Goal: Task Accomplishment & Management: Use online tool/utility

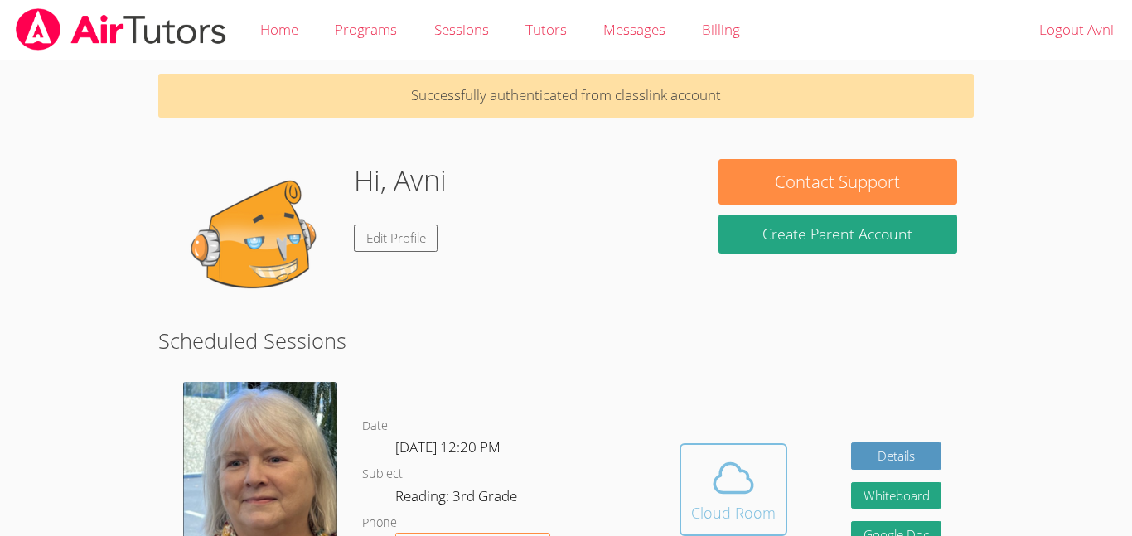
click at [764, 496] on span at bounding box center [733, 478] width 85 height 46
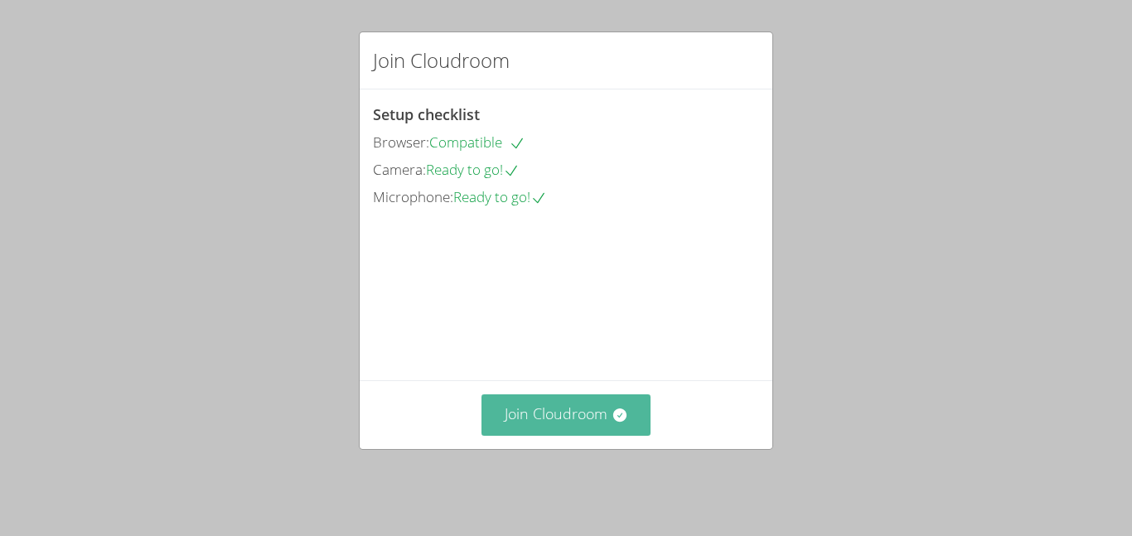
click at [612, 435] on button "Join Cloudroom" at bounding box center [566, 414] width 170 height 41
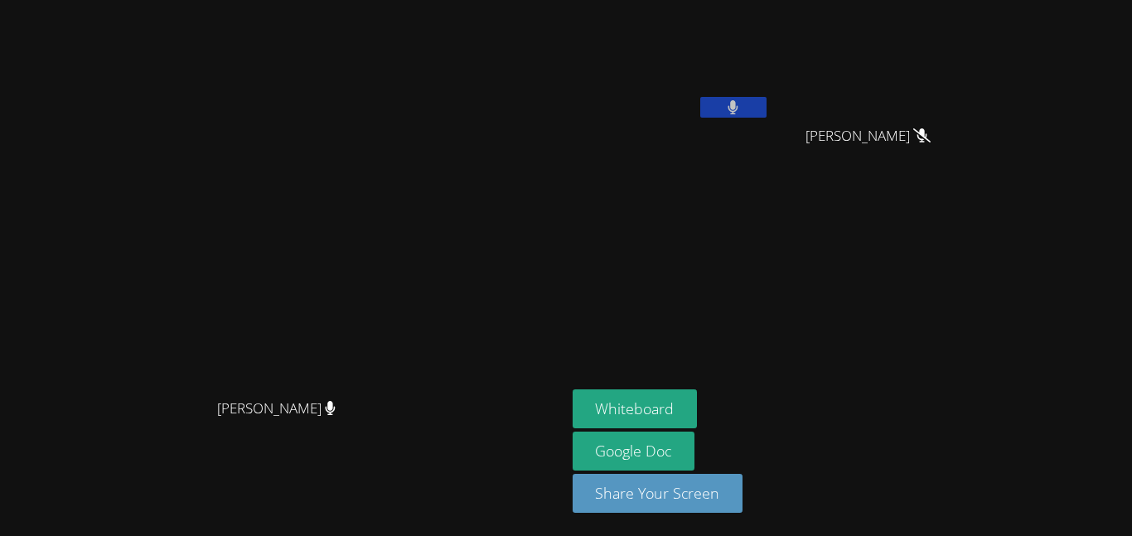
click at [738, 111] on icon at bounding box center [733, 107] width 10 height 14
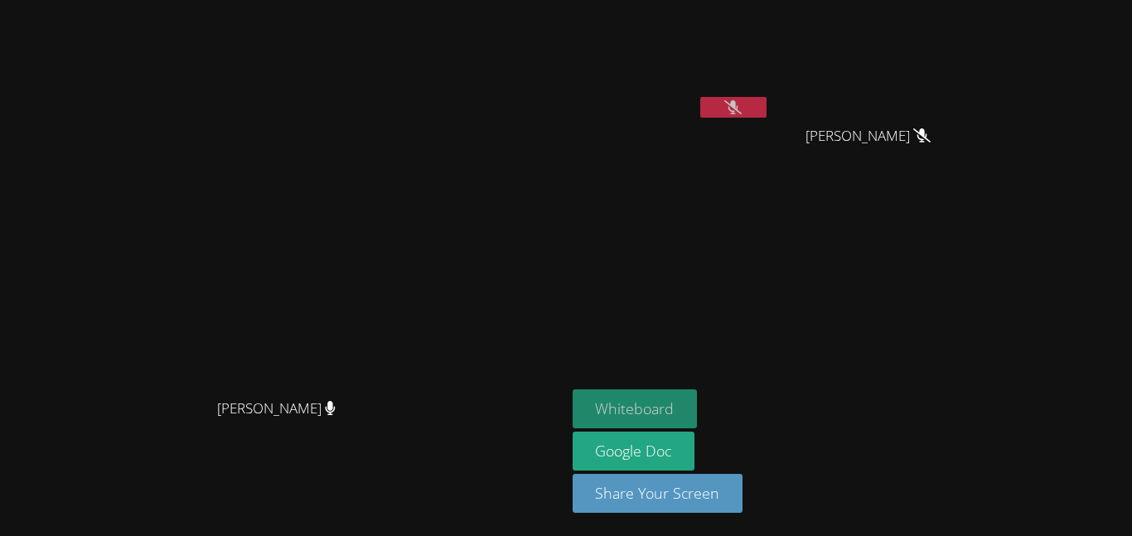
click at [698, 398] on button "Whiteboard" at bounding box center [634, 408] width 125 height 39
click at [766, 99] on button at bounding box center [733, 107] width 66 height 21
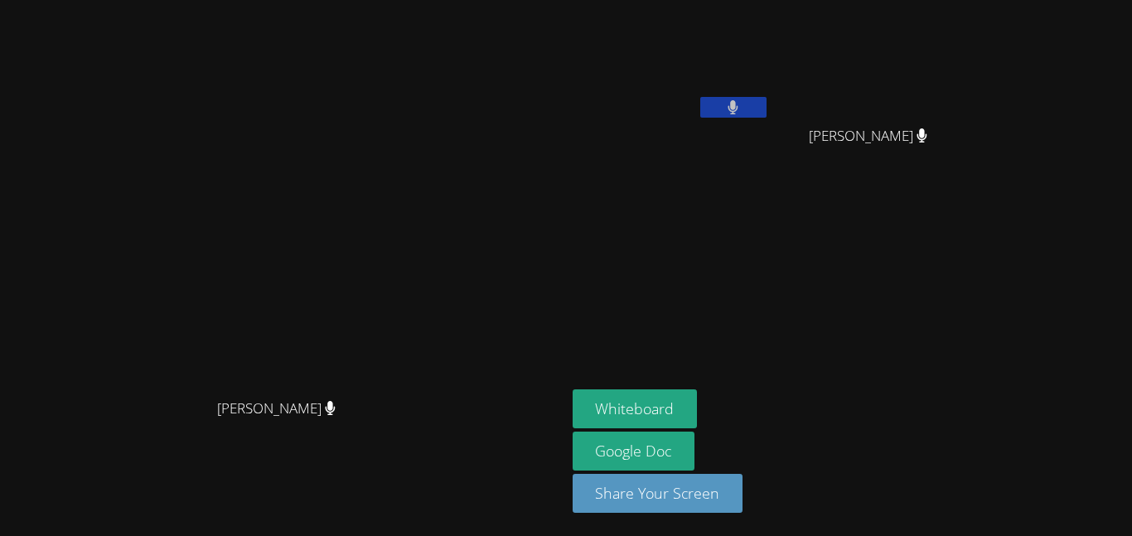
click at [766, 98] on button at bounding box center [733, 107] width 66 height 21
click at [766, 97] on button at bounding box center [733, 107] width 66 height 21
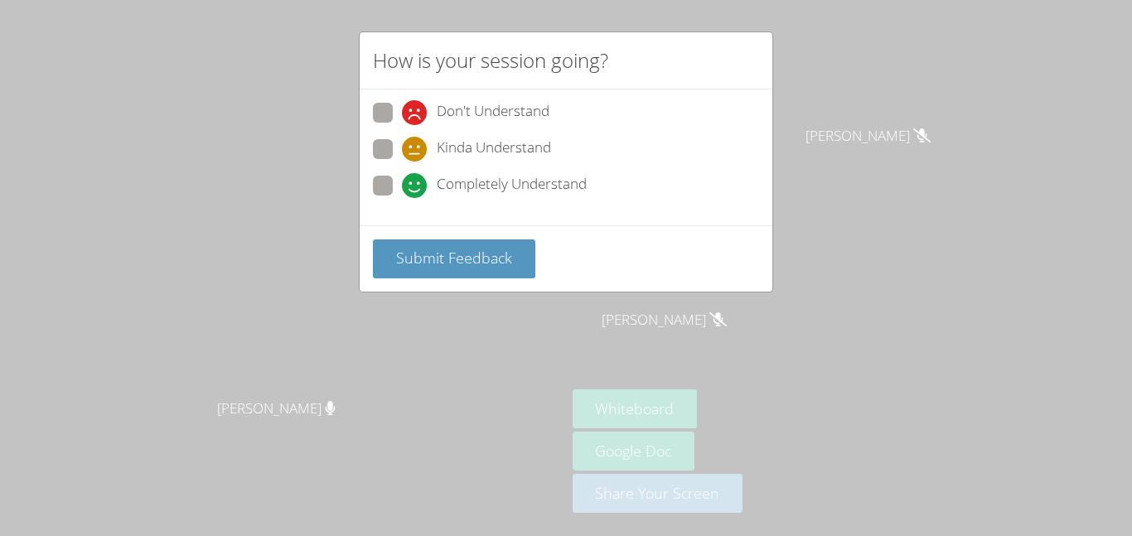
click at [559, 182] on span "Completely Understand" at bounding box center [512, 185] width 150 height 25
click at [416, 182] on input "Completely Understand" at bounding box center [409, 183] width 14 height 14
radio input "true"
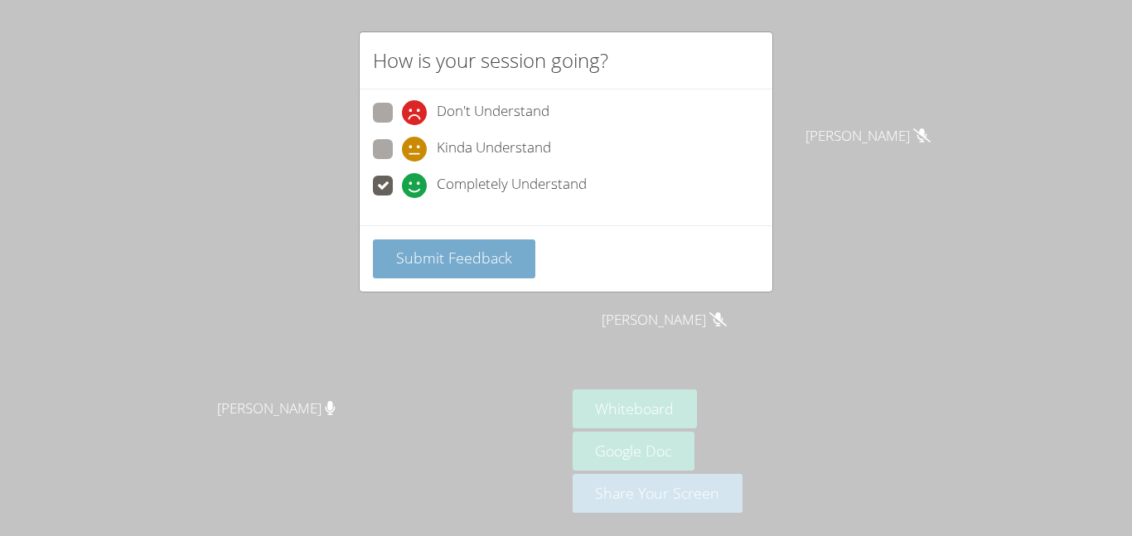
click at [495, 248] on span "Submit Feedback" at bounding box center [454, 258] width 116 height 20
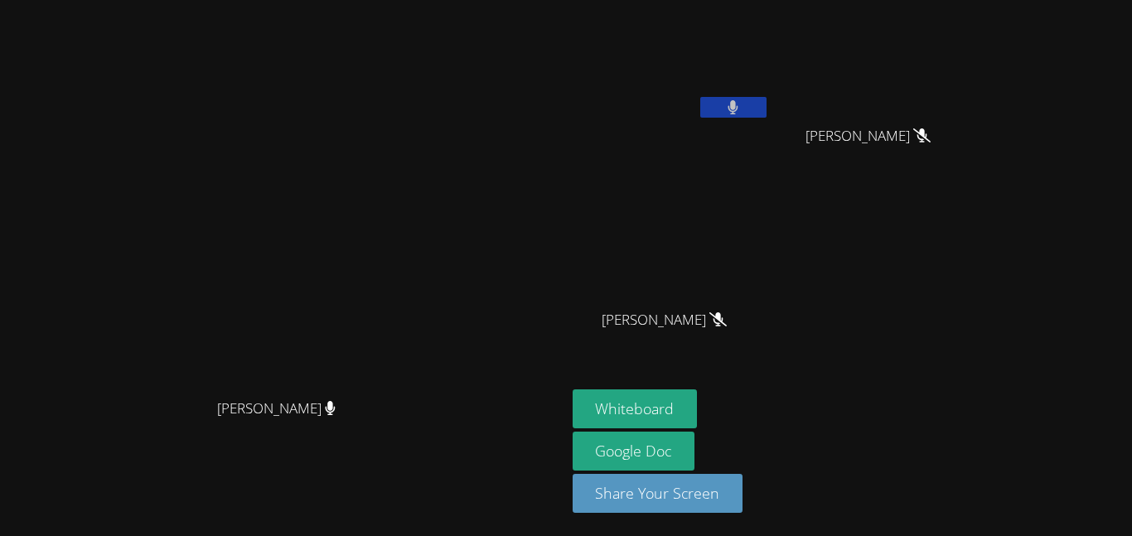
click at [766, 103] on button at bounding box center [733, 107] width 66 height 21
click at [927, 131] on icon at bounding box center [922, 135] width 10 height 14
click at [742, 107] on icon at bounding box center [732, 107] width 17 height 14
click at [766, 103] on button at bounding box center [733, 107] width 66 height 21
